Goal: Transaction & Acquisition: Purchase product/service

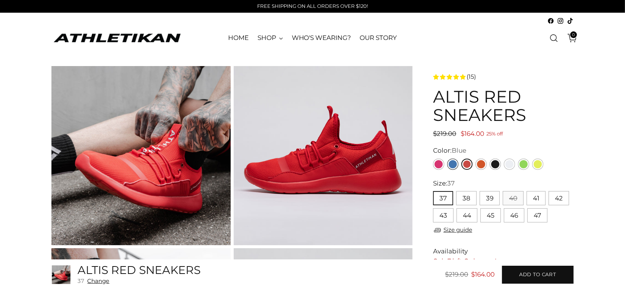
click at [451, 162] on link "Blue" at bounding box center [452, 163] width 11 height 11
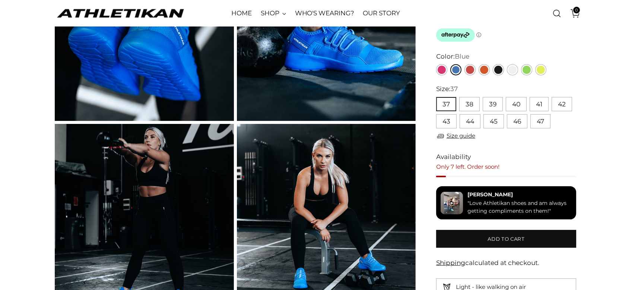
scroll to position [83, 0]
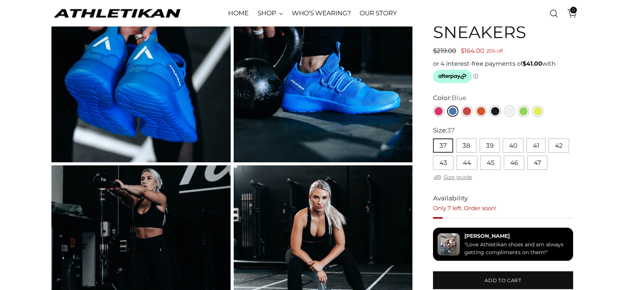
click at [456, 178] on link "Size guide" at bounding box center [452, 177] width 39 height 9
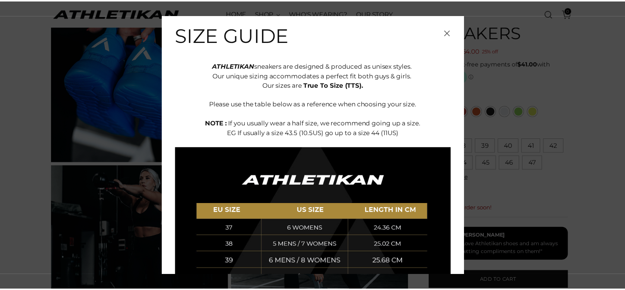
scroll to position [0, 0]
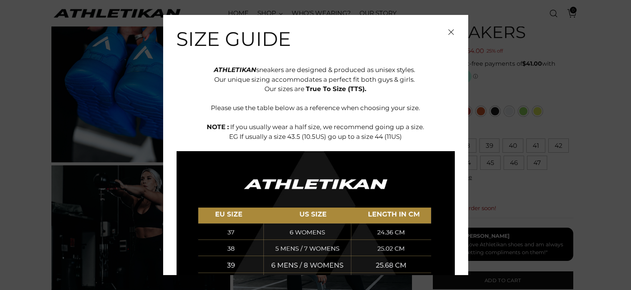
click at [448, 34] on icon "Close" at bounding box center [451, 32] width 6 height 6
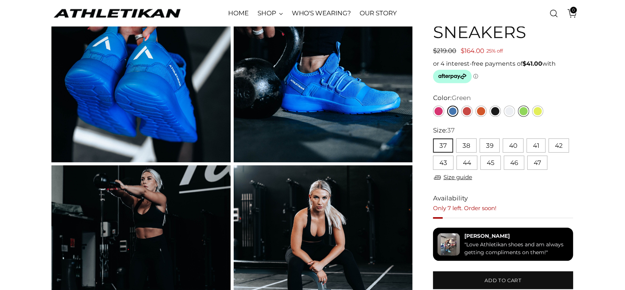
click at [526, 111] on link "Green" at bounding box center [523, 110] width 11 height 11
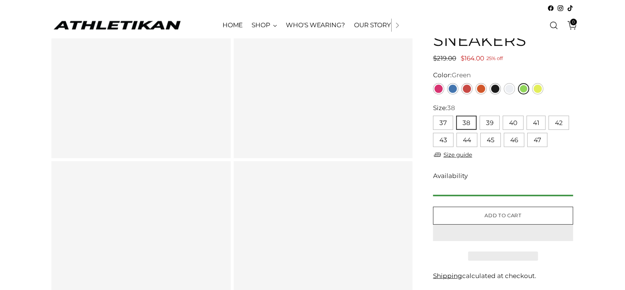
scroll to position [165, 0]
